Goal: Register for event/course

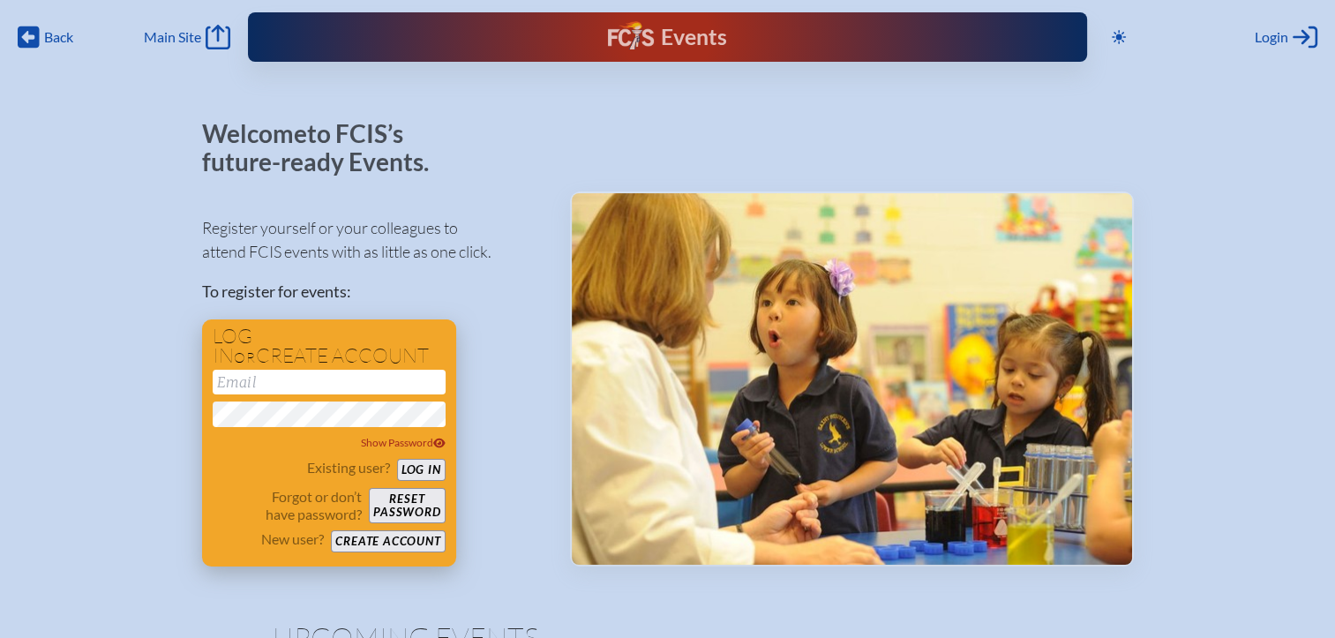
type input "[EMAIL_ADDRESS][DOMAIN_NAME]"
click at [431, 466] on button "Log in" at bounding box center [421, 470] width 49 height 22
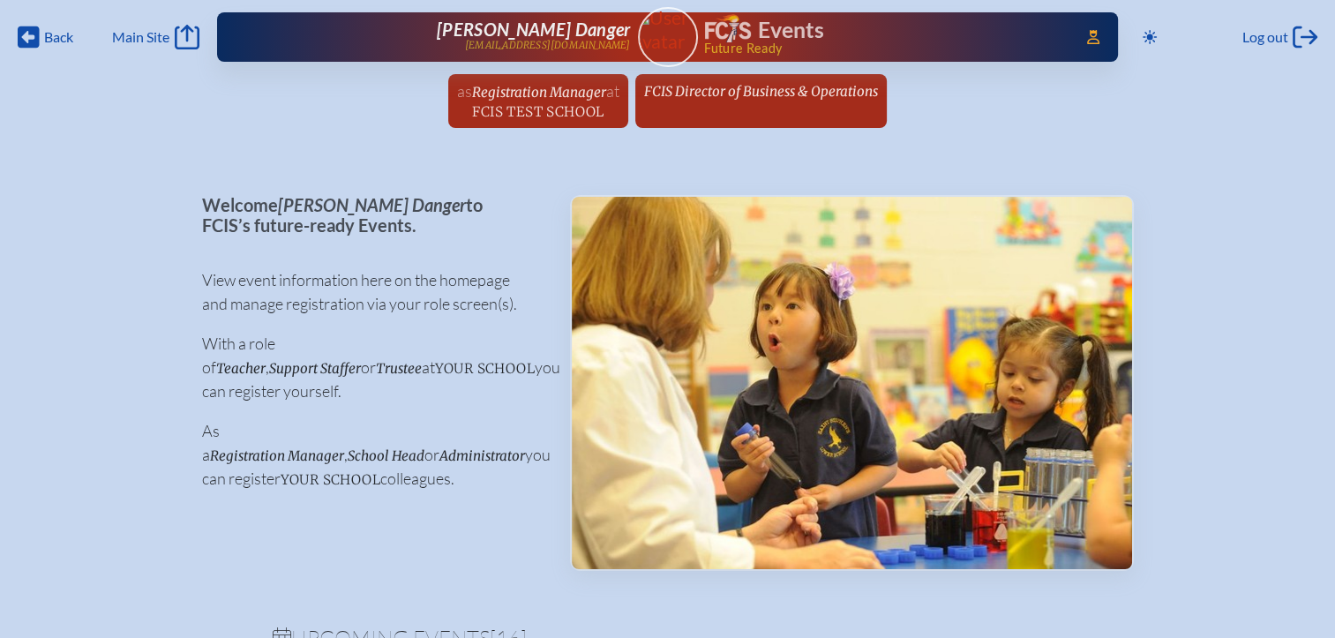
click at [579, 116] on span "FCIS Test School" at bounding box center [538, 111] width 132 height 17
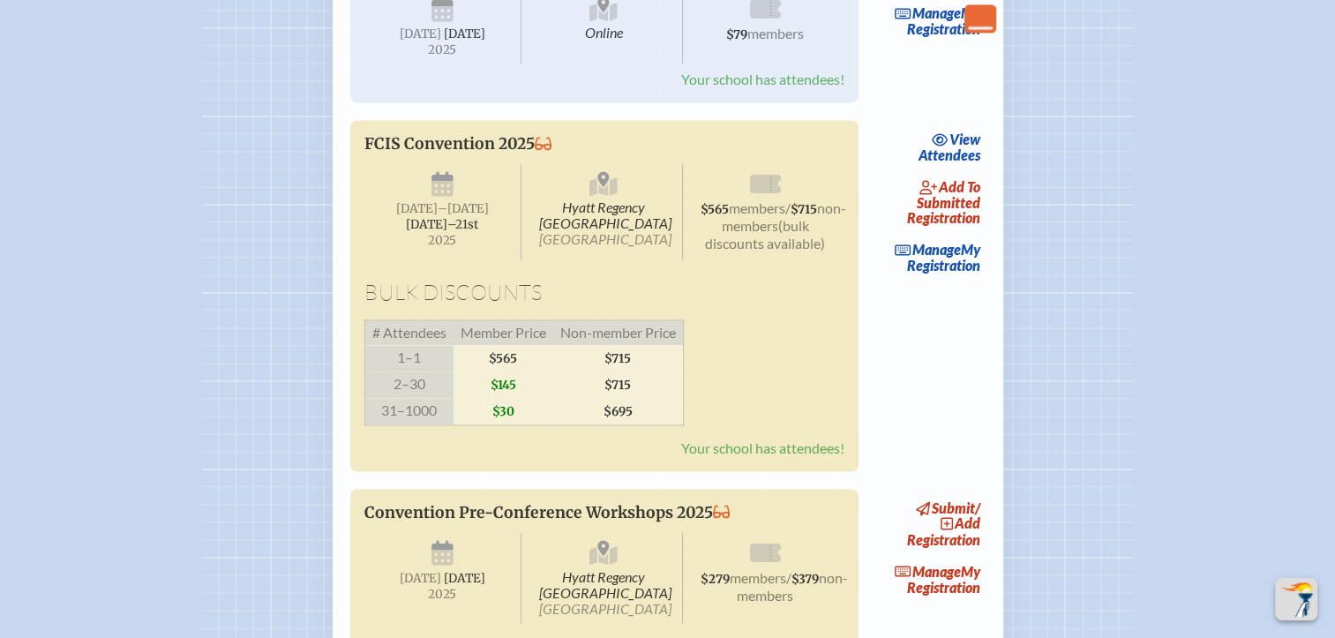
scroll to position [3001, 0]
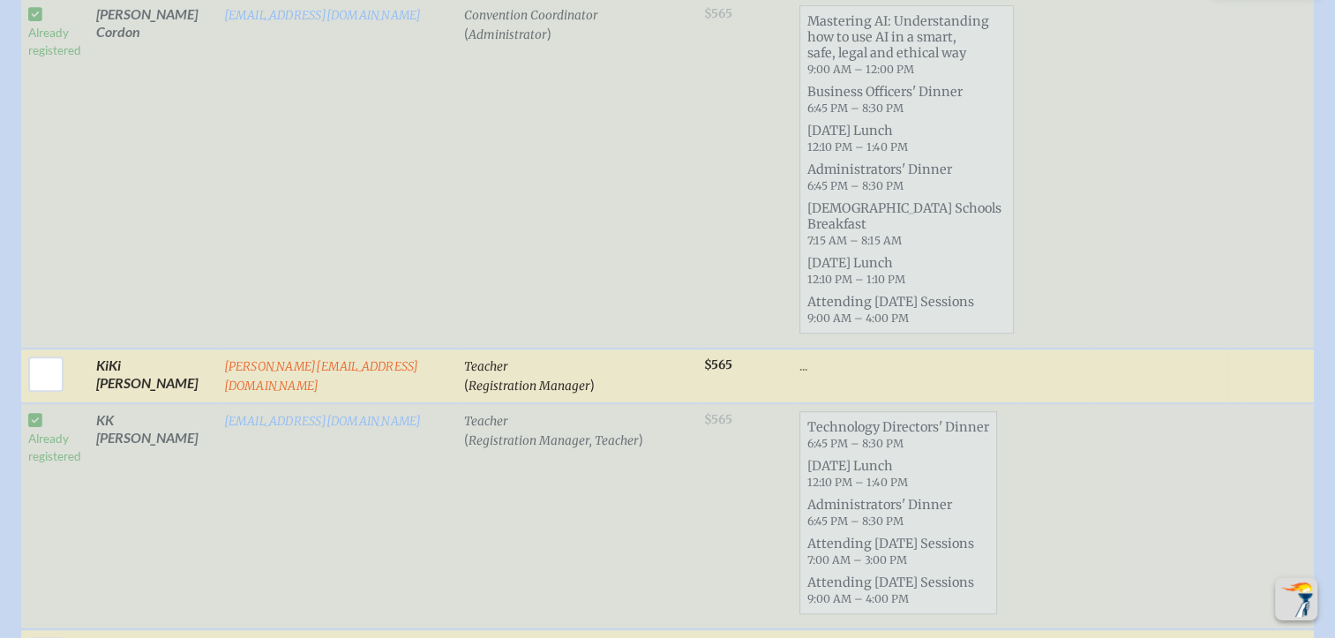
scroll to position [1236, 0]
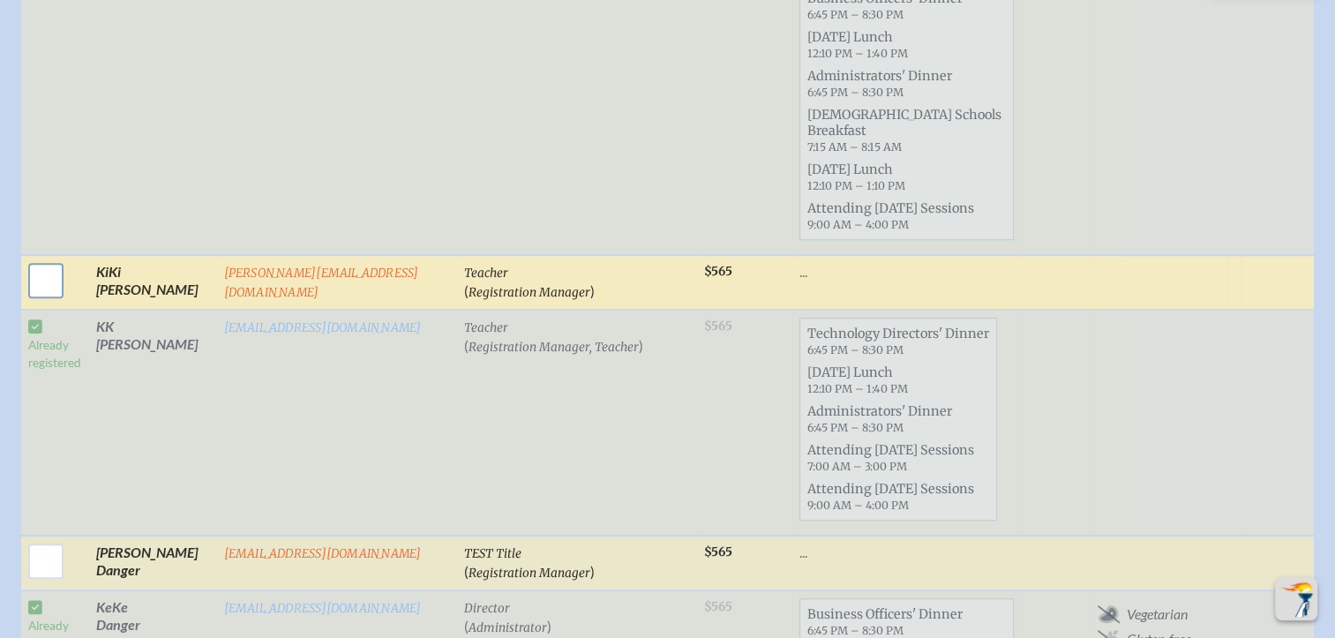
click at [50, 259] on input "checkbox" at bounding box center [46, 281] width 44 height 44
checkbox input "true"
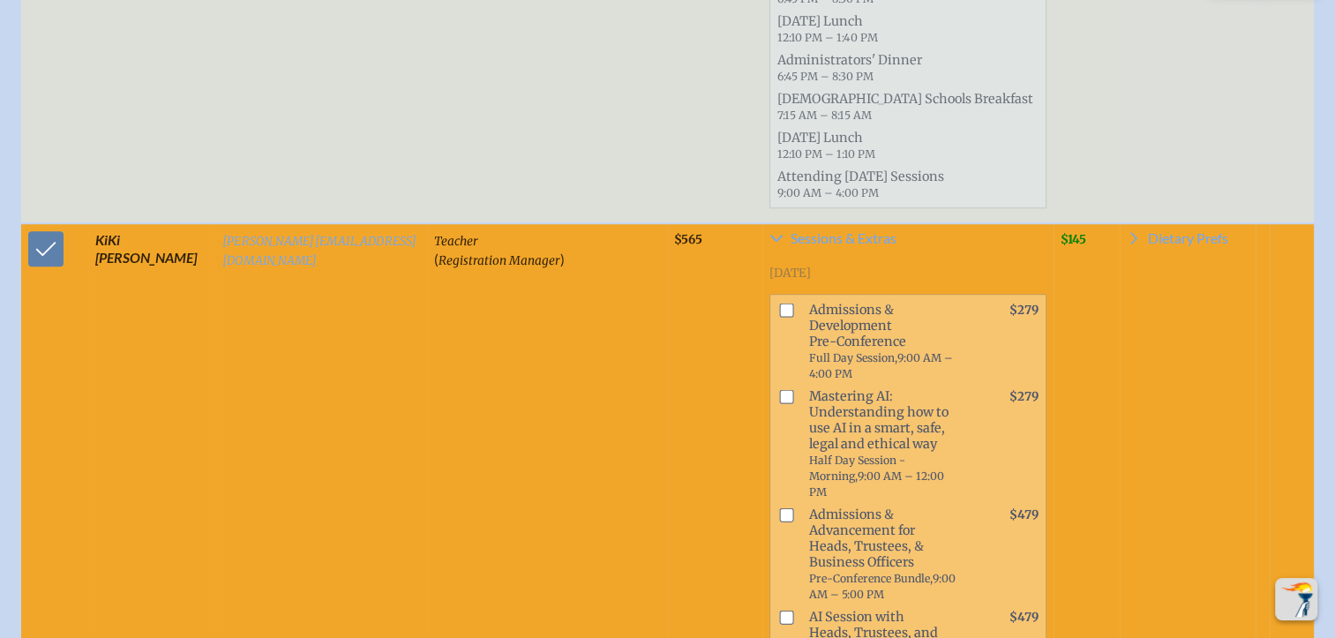
click at [779, 508] on input "checkbox" at bounding box center [786, 515] width 14 height 14
checkbox input "true"
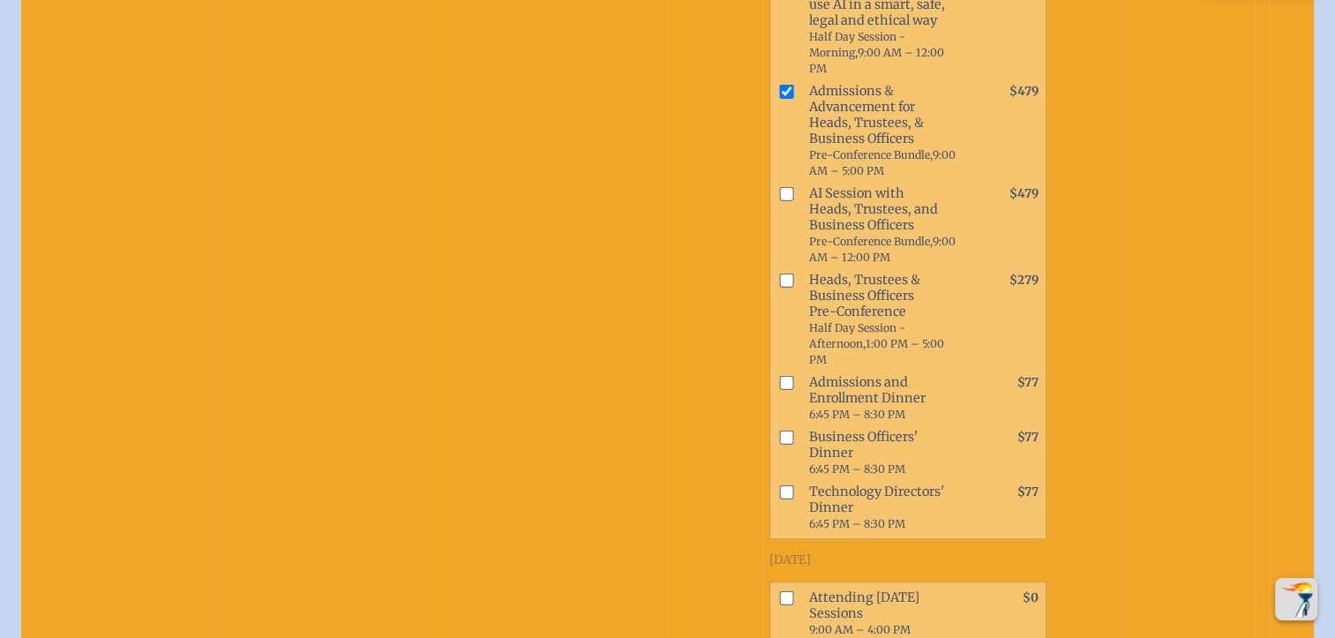
scroll to position [1765, 0]
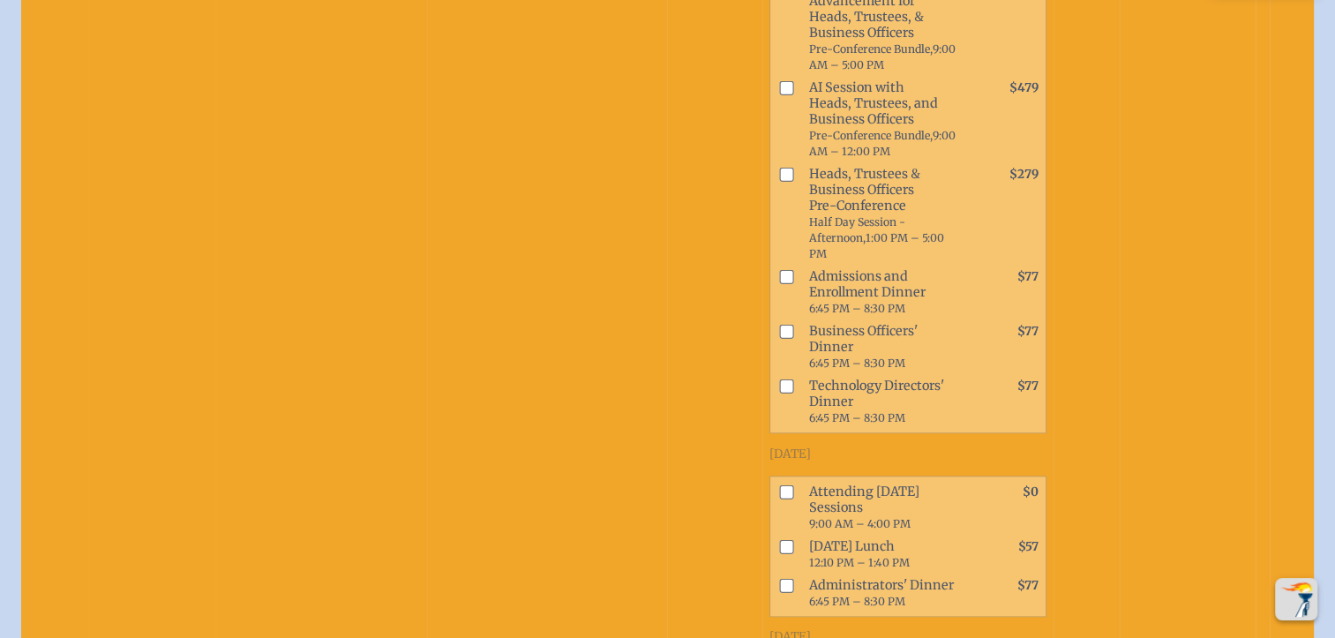
click at [779, 380] on input "checkbox" at bounding box center [786, 387] width 14 height 14
checkbox input "true"
click at [779, 485] on input "checkbox" at bounding box center [786, 492] width 14 height 14
checkbox input "true"
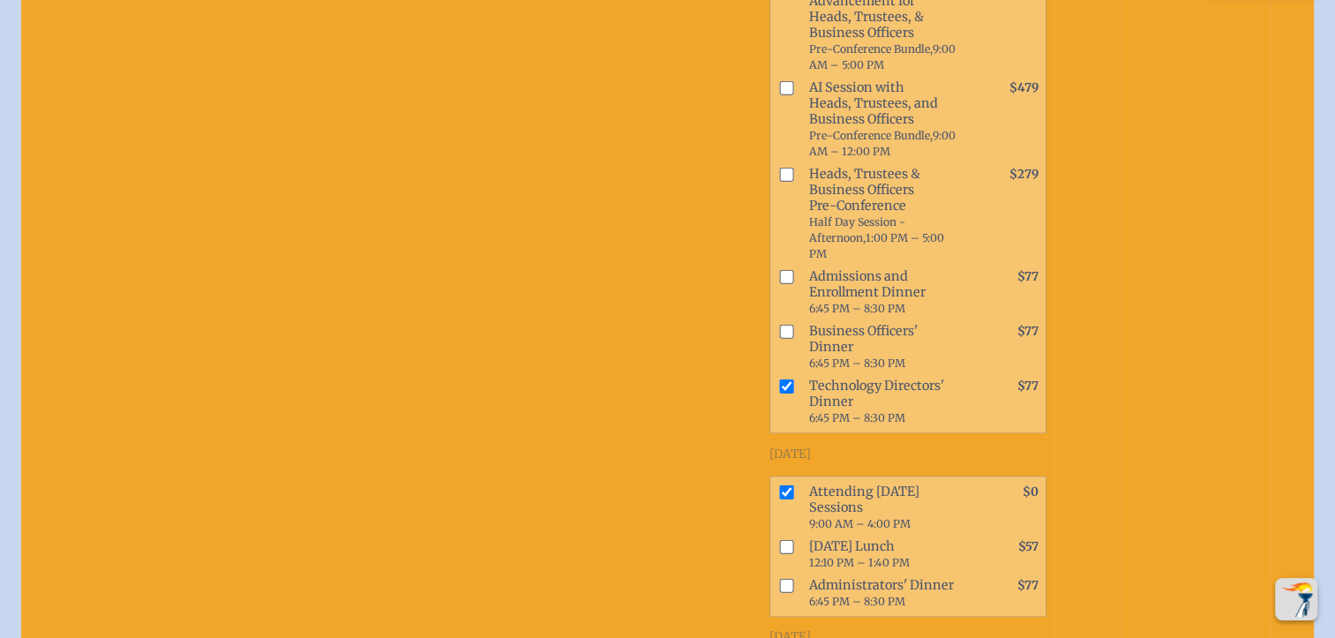
checkbox input "true"
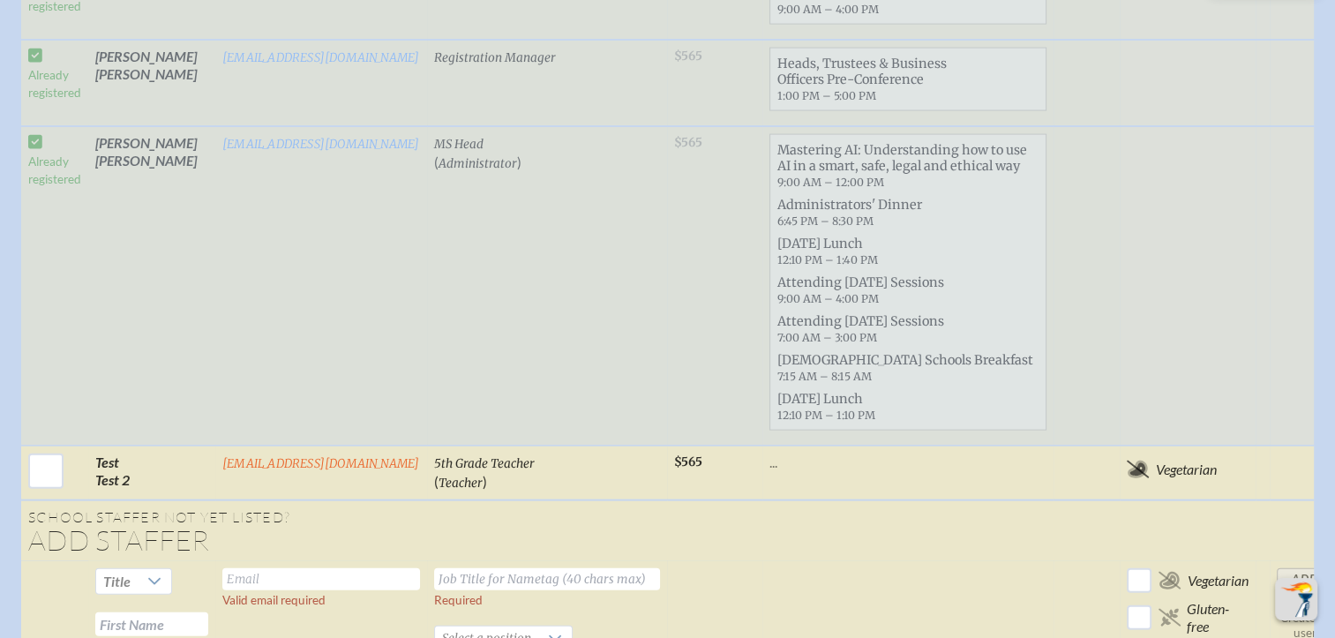
scroll to position [4237, 0]
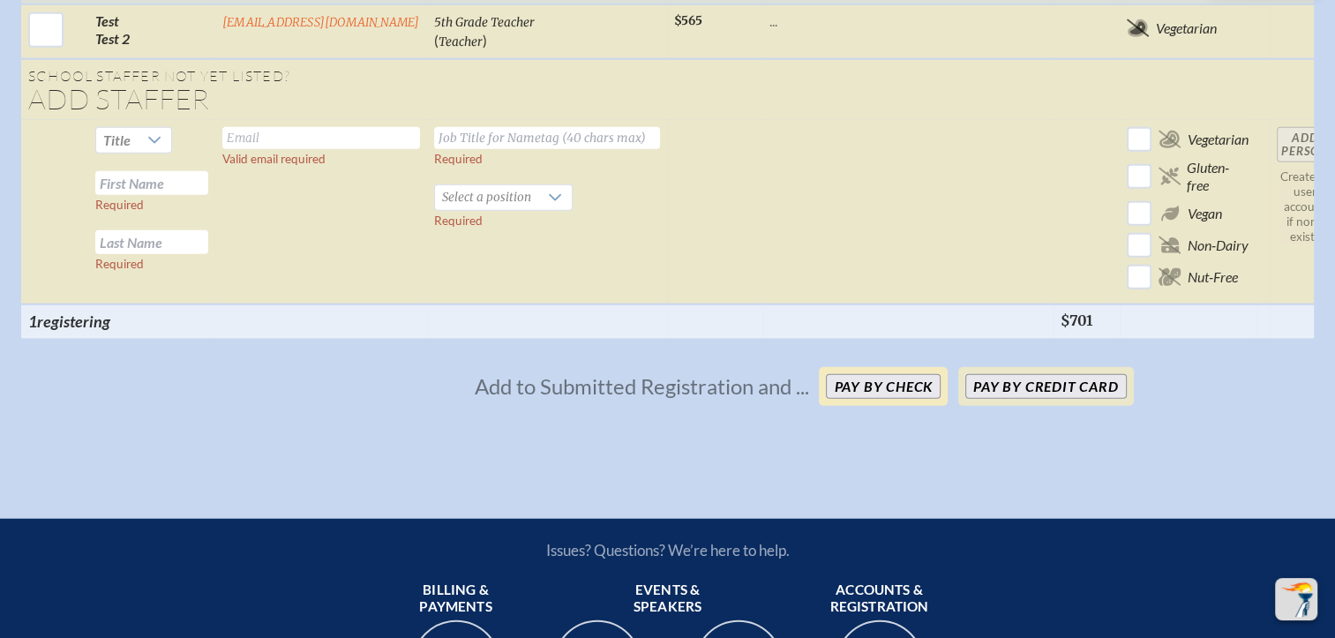
click at [856, 374] on button "Pay by Check" at bounding box center [883, 386] width 115 height 25
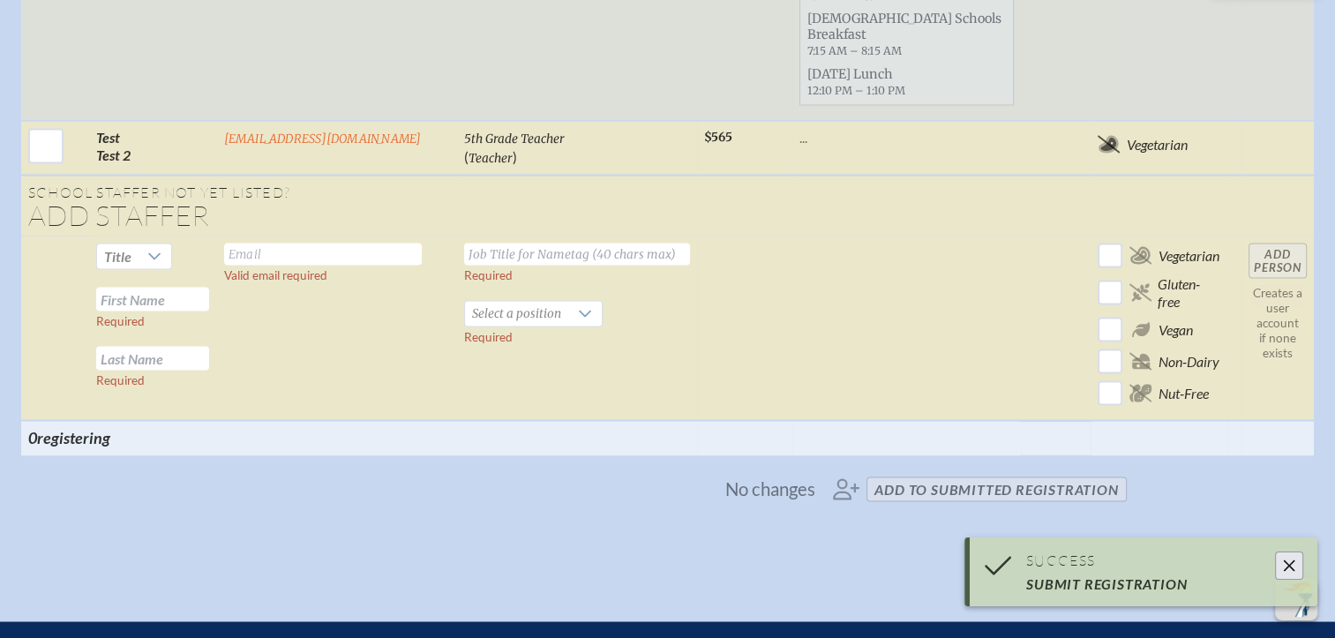
scroll to position [3397, 0]
